Goal: Task Accomplishment & Management: Manage account settings

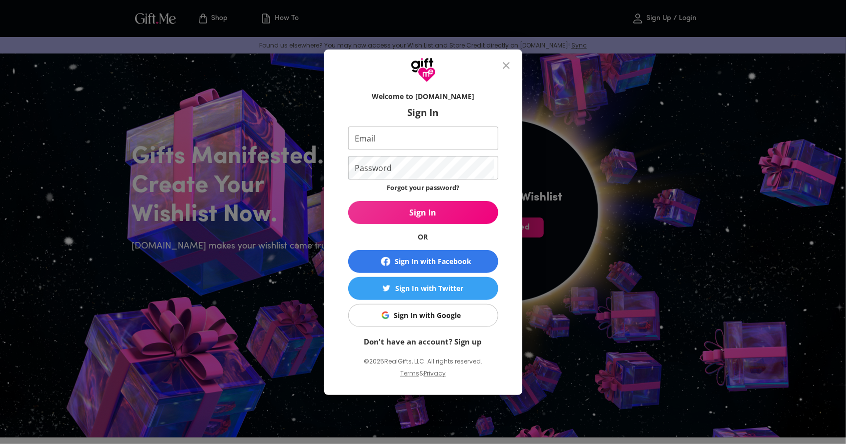
click at [457, 342] on link "Don't have an account? Sign up" at bounding box center [423, 342] width 118 height 10
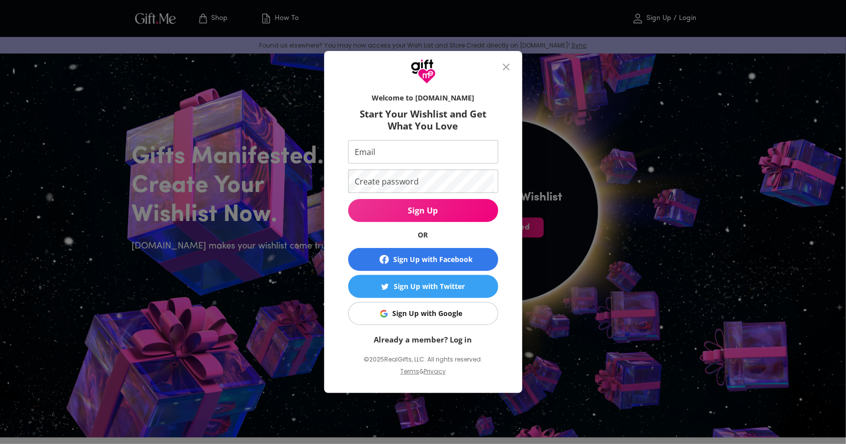
click at [437, 153] on input "Email" at bounding box center [421, 152] width 146 height 24
type input "esparzaguinaga@gmail.com"
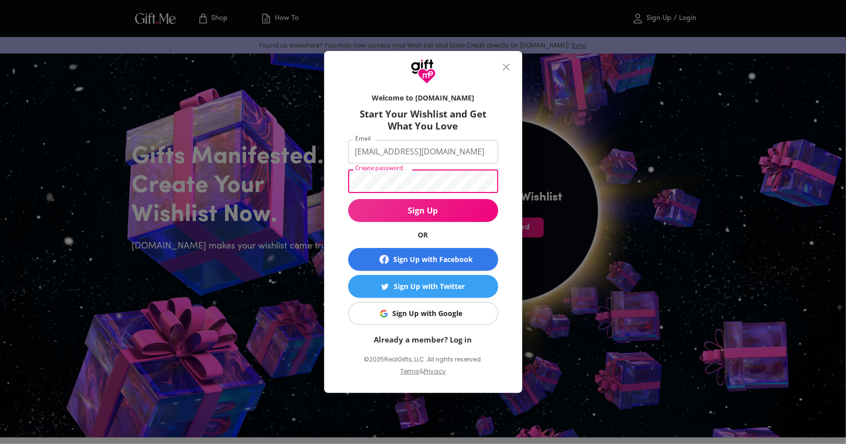
click at [428, 317] on div "Sign Up with Google" at bounding box center [428, 313] width 70 height 11
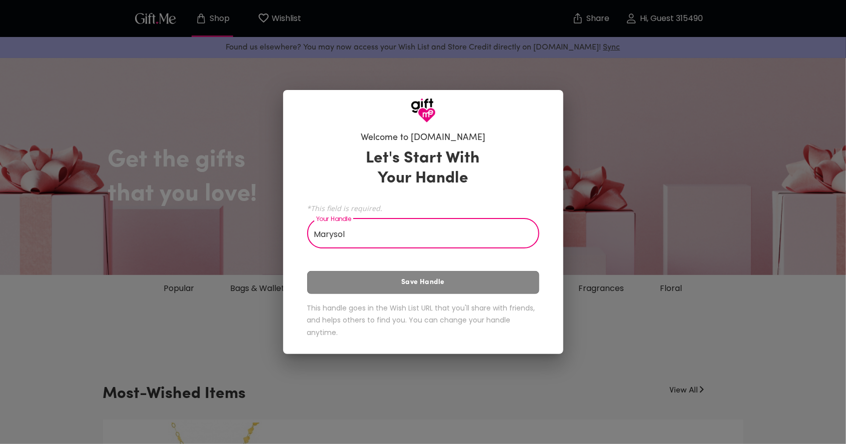
type input "Marysol"
click at [505, 256] on div "Let's Start With Your Handle *This field is required. Your Handle Marysol Your …" at bounding box center [423, 245] width 232 height 203
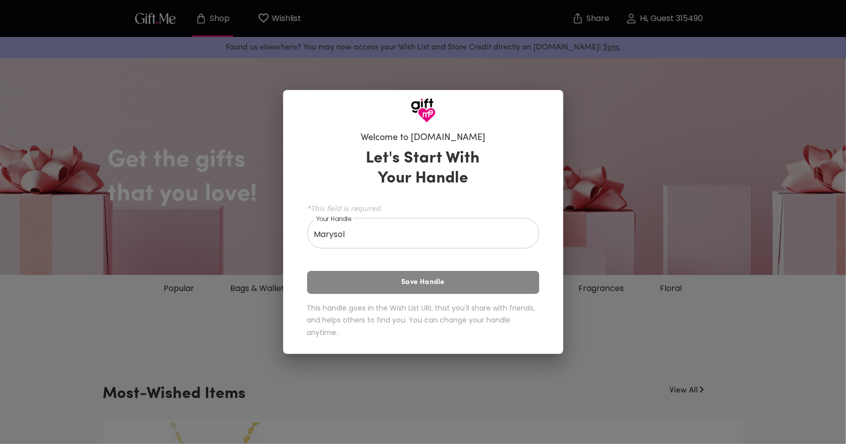
click at [462, 282] on div "Let's Start With Your Handle *This field is required. Your Handle Marysol Your …" at bounding box center [423, 245] width 232 height 203
click at [444, 282] on div "Let's Start With Your Handle *This field is required. Your Handle Marysol Your …" at bounding box center [423, 245] width 232 height 203
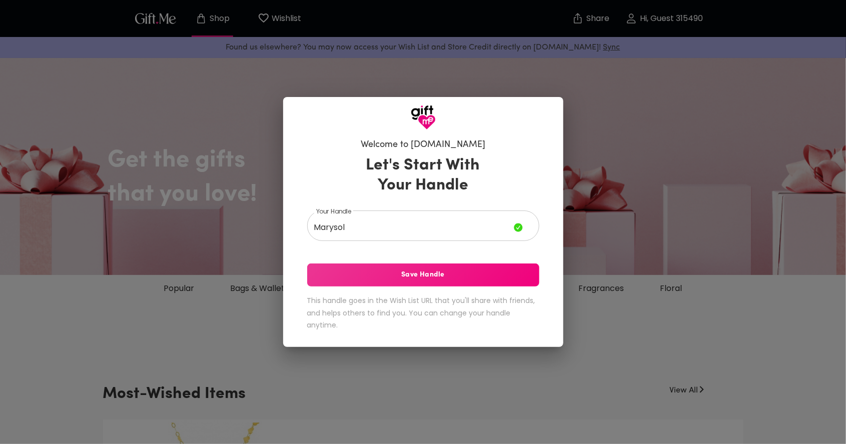
click at [442, 273] on span "Save Handle" at bounding box center [423, 275] width 232 height 11
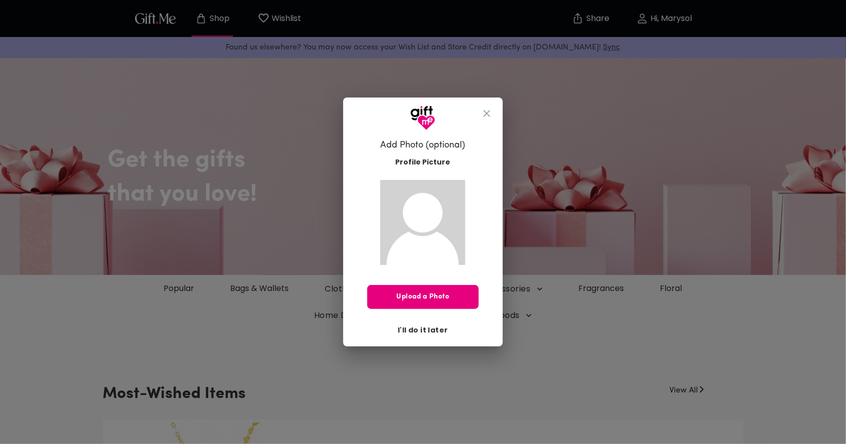
click at [417, 335] on button "I'll do it later" at bounding box center [423, 330] width 58 height 17
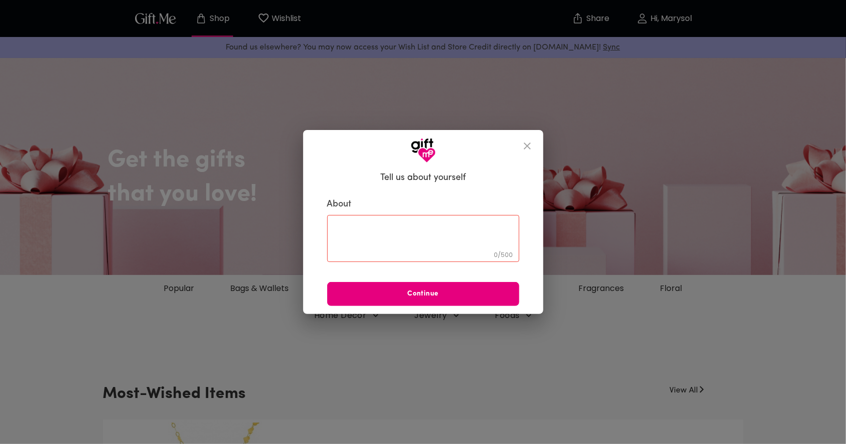
click at [340, 227] on textarea at bounding box center [423, 238] width 178 height 29
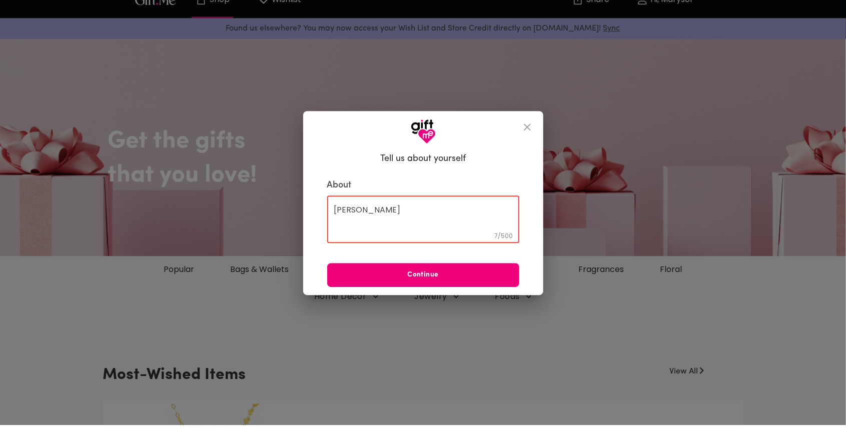
type textarea "Esparza"
click at [427, 293] on span "Continue" at bounding box center [423, 294] width 192 height 11
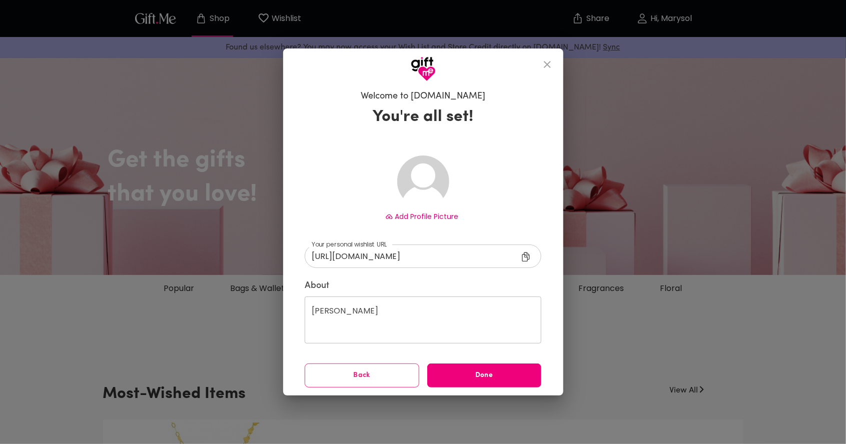
click at [491, 375] on span "Done" at bounding box center [484, 375] width 115 height 11
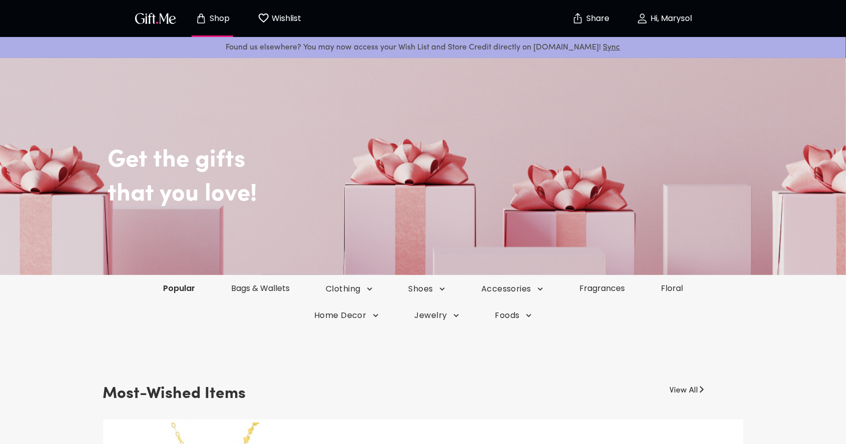
click at [181, 287] on link "Popular" at bounding box center [179, 289] width 68 height 12
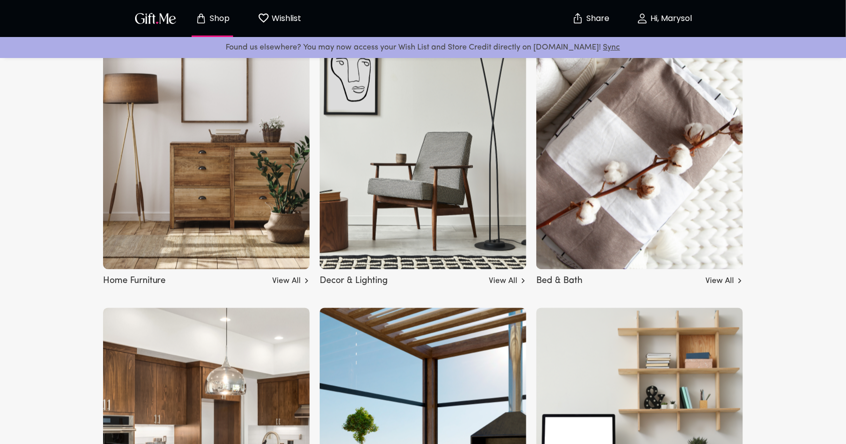
scroll to position [2826, 0]
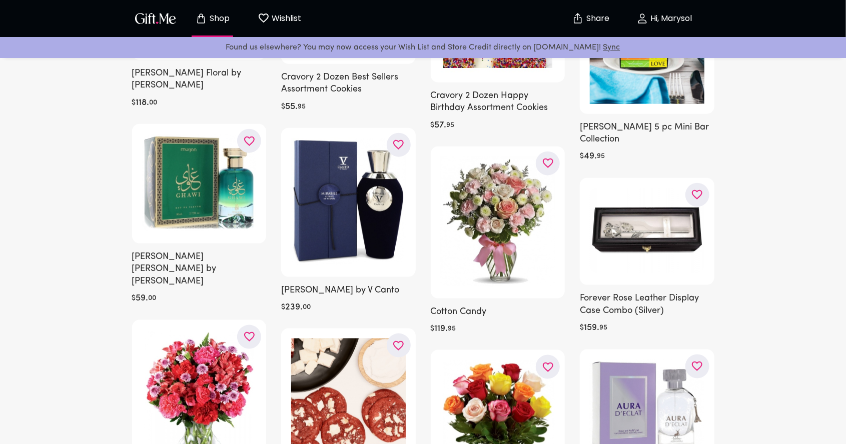
scroll to position [552, 0]
